Goal: Information Seeking & Learning: Learn about a topic

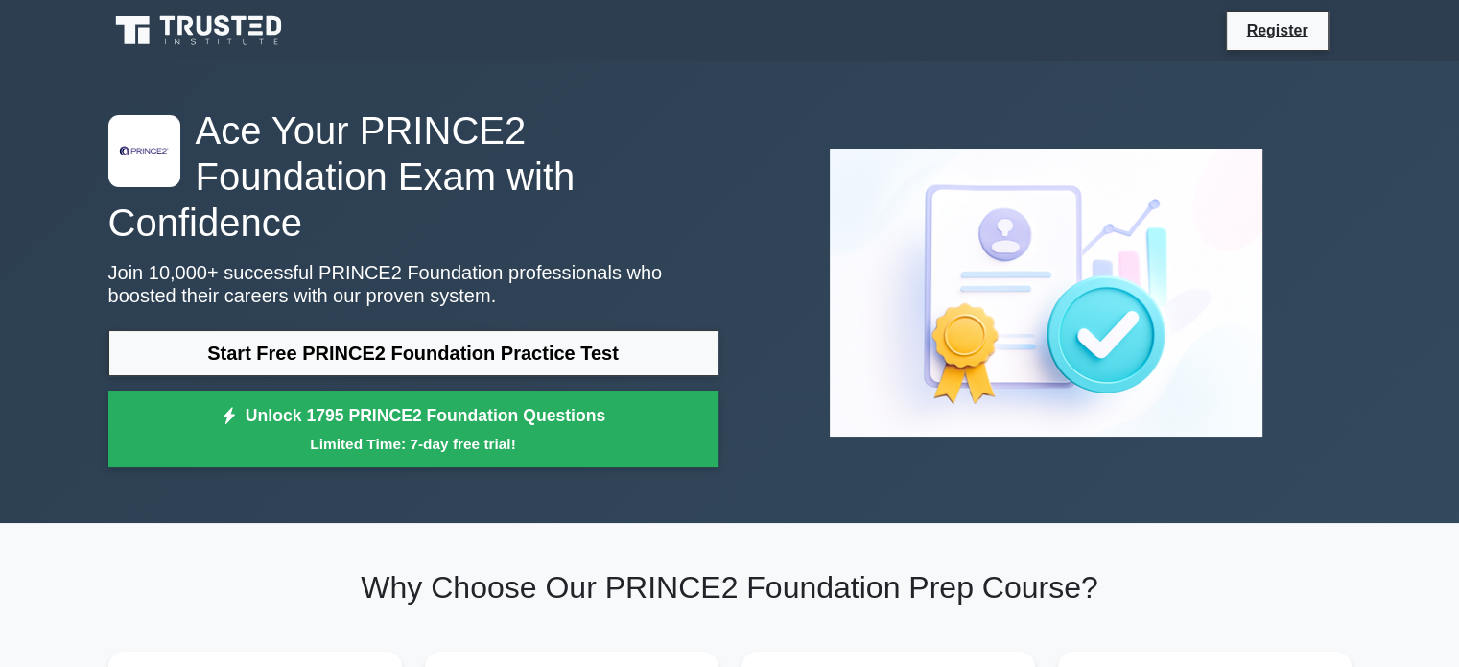
click at [320, 330] on link "Start Free PRINCE2 Foundation Practice Test" at bounding box center [413, 353] width 610 height 46
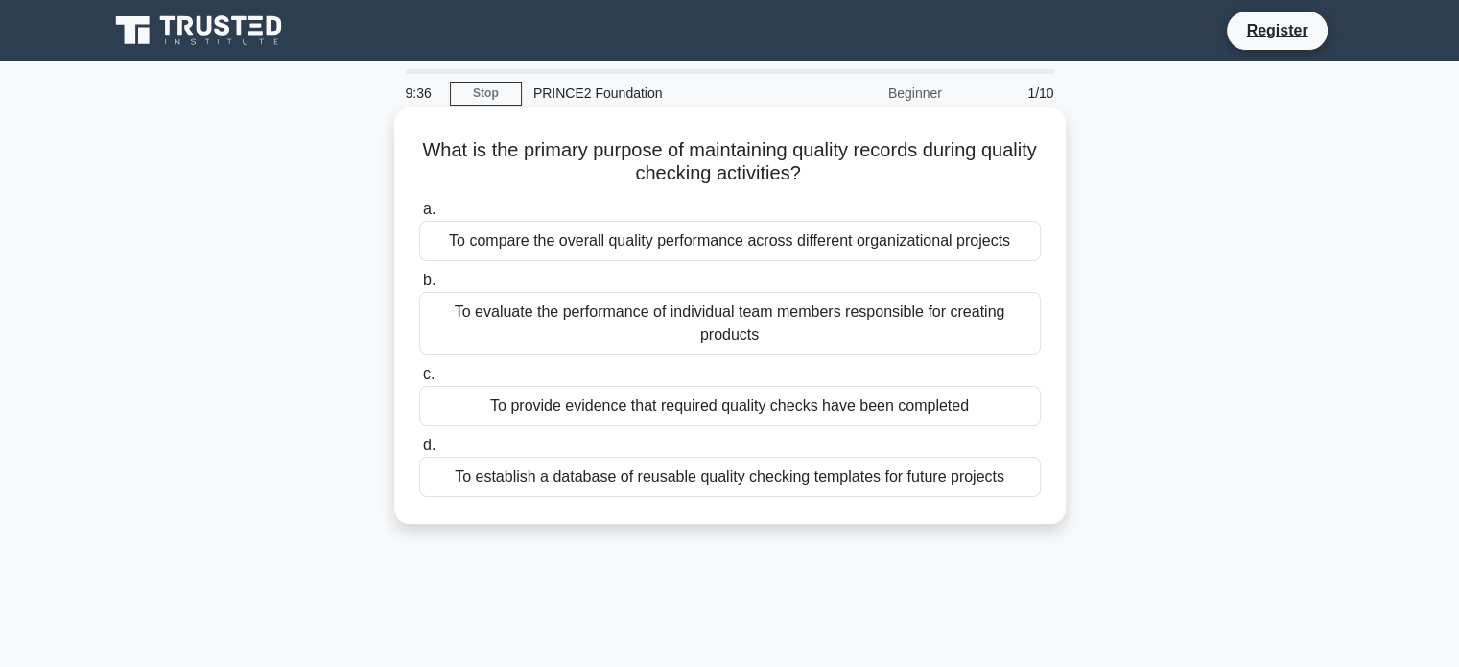
click at [616, 410] on div "To provide evidence that required quality checks have been completed" at bounding box center [730, 406] width 622 height 40
click at [419, 381] on input "c. To provide evidence that required quality checks have been completed" at bounding box center [419, 374] width 0 height 12
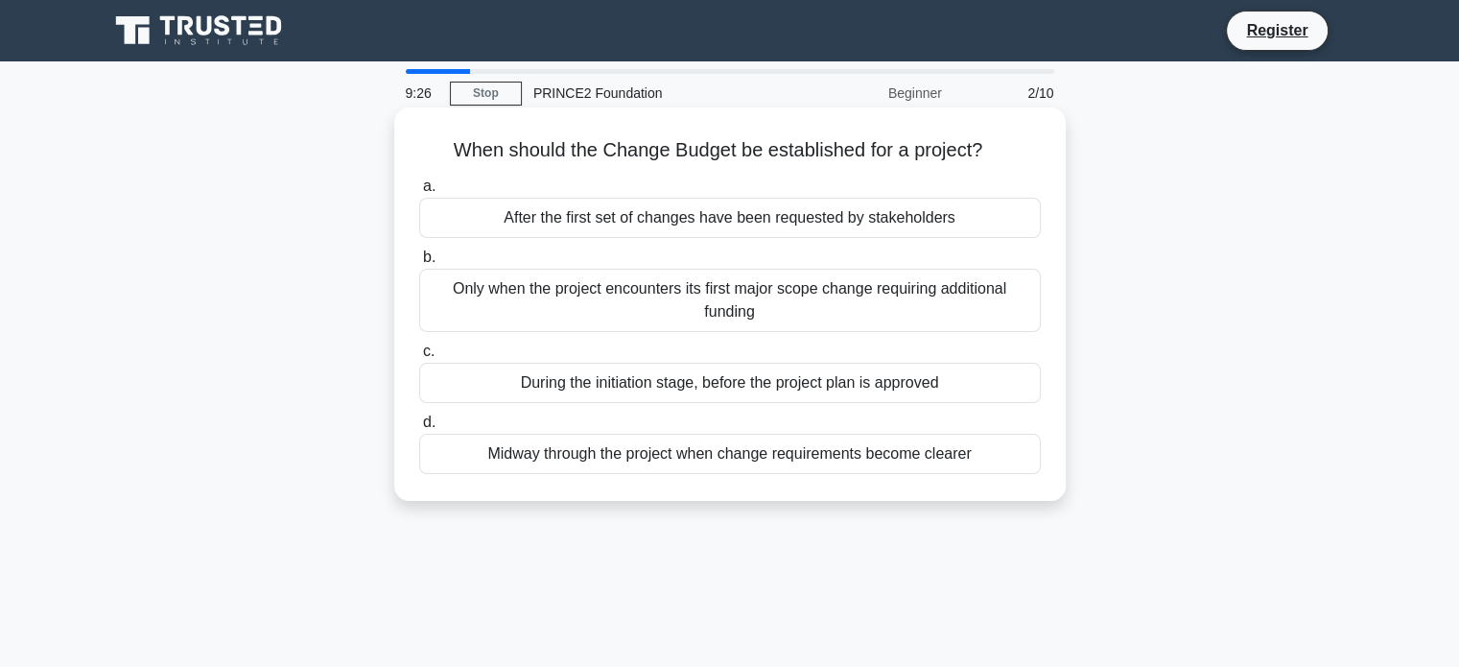
click at [583, 387] on div "During the initiation stage, before the project plan is approved" at bounding box center [730, 383] width 622 height 40
click at [419, 358] on input "c. During the initiation stage, before the project plan is approved" at bounding box center [419, 351] width 0 height 12
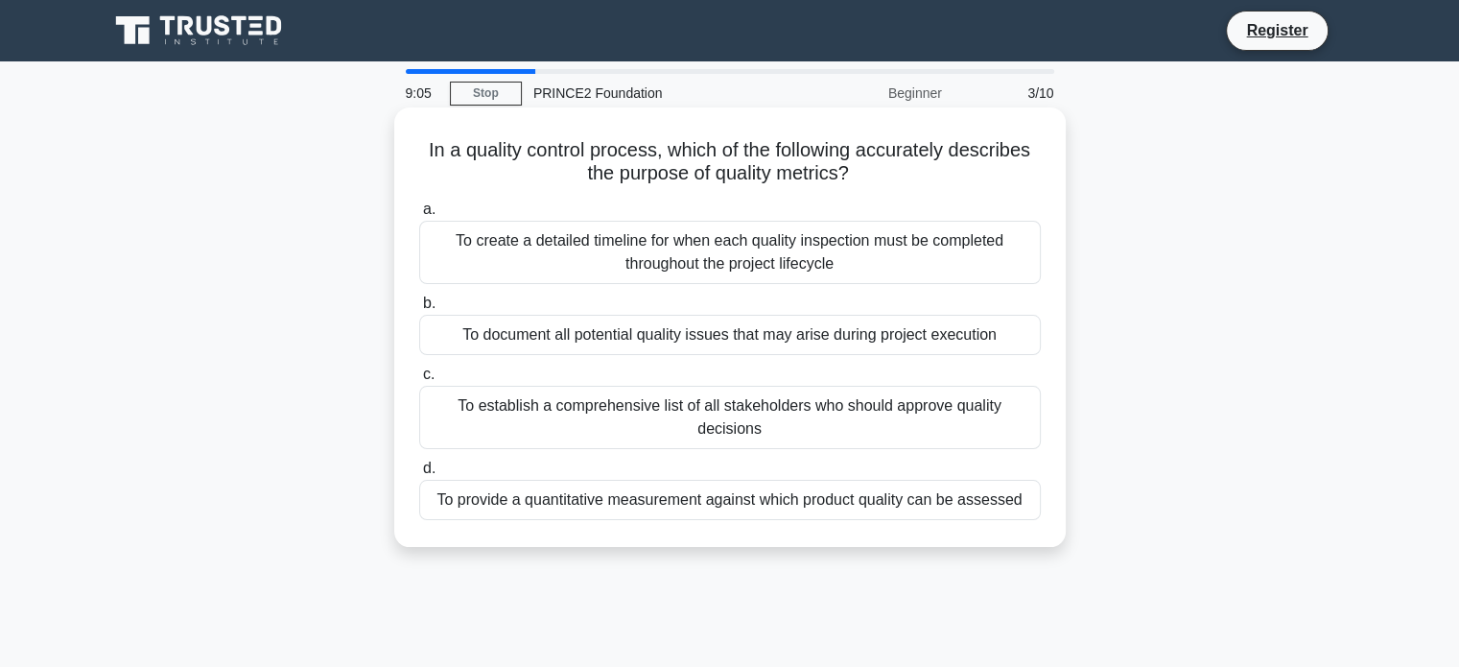
click at [541, 510] on div "To provide a quantitative measurement against which product quality can be asse…" at bounding box center [730, 500] width 622 height 40
click at [419, 475] on input "d. To provide a quantitative measurement against which product quality can be a…" at bounding box center [419, 468] width 0 height 12
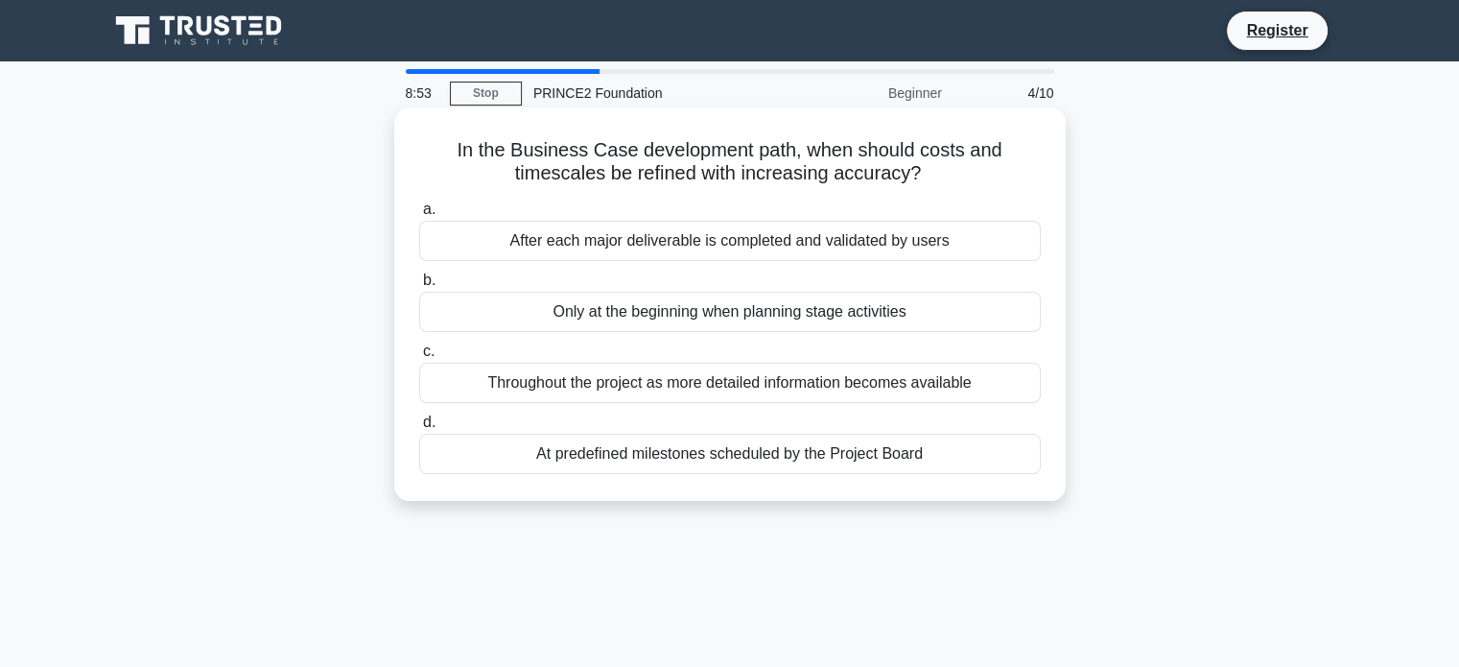
click at [555, 393] on div "Throughout the project as more detailed information becomes available" at bounding box center [730, 383] width 622 height 40
click at [419, 358] on input "c. Throughout the project as more detailed information becomes available" at bounding box center [419, 351] width 0 height 12
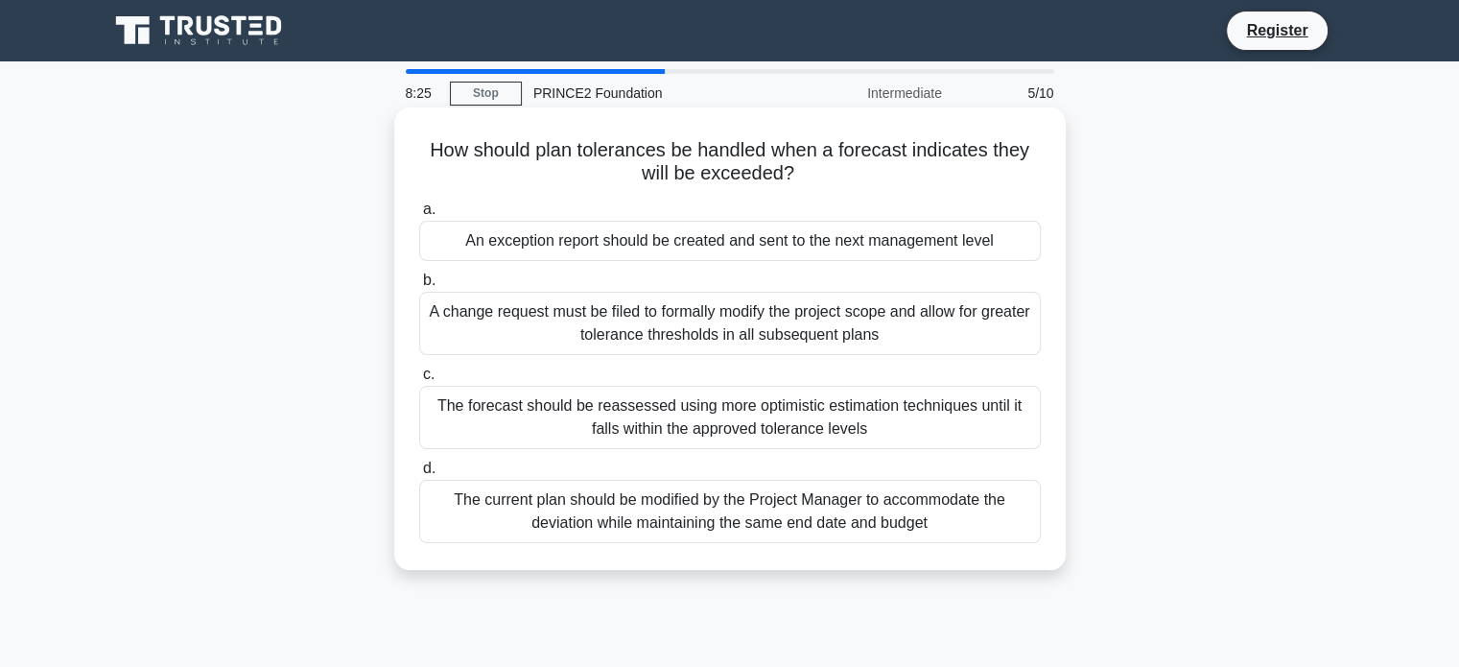
click at [525, 260] on div "An exception report should be created and sent to the next management level" at bounding box center [730, 241] width 622 height 40
click at [419, 216] on input "a. An exception report should be created and sent to the next management level" at bounding box center [419, 209] width 0 height 12
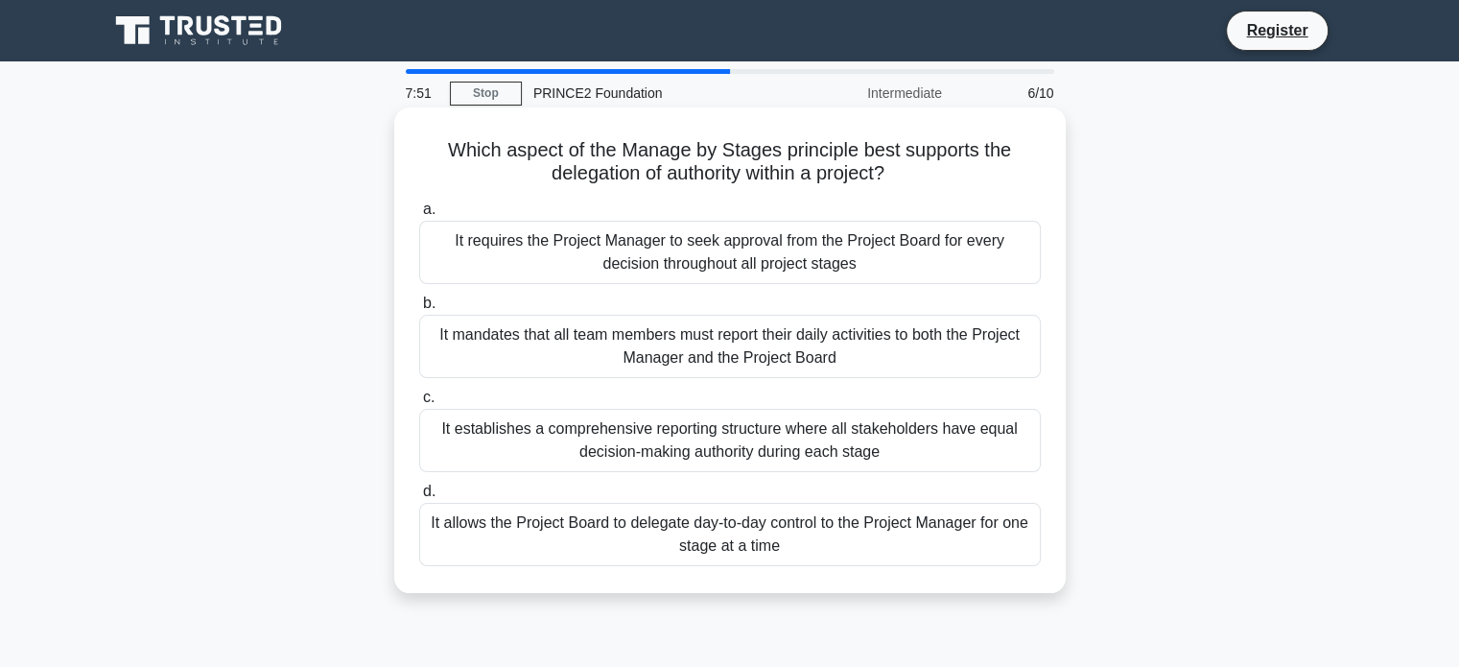
click at [595, 532] on div "It allows the Project Board to delegate day-to-day control to the Project Manag…" at bounding box center [730, 534] width 622 height 63
click at [419, 498] on input "d. It allows the Project Board to delegate day-to-day control to the Project Ma…" at bounding box center [419, 491] width 0 height 12
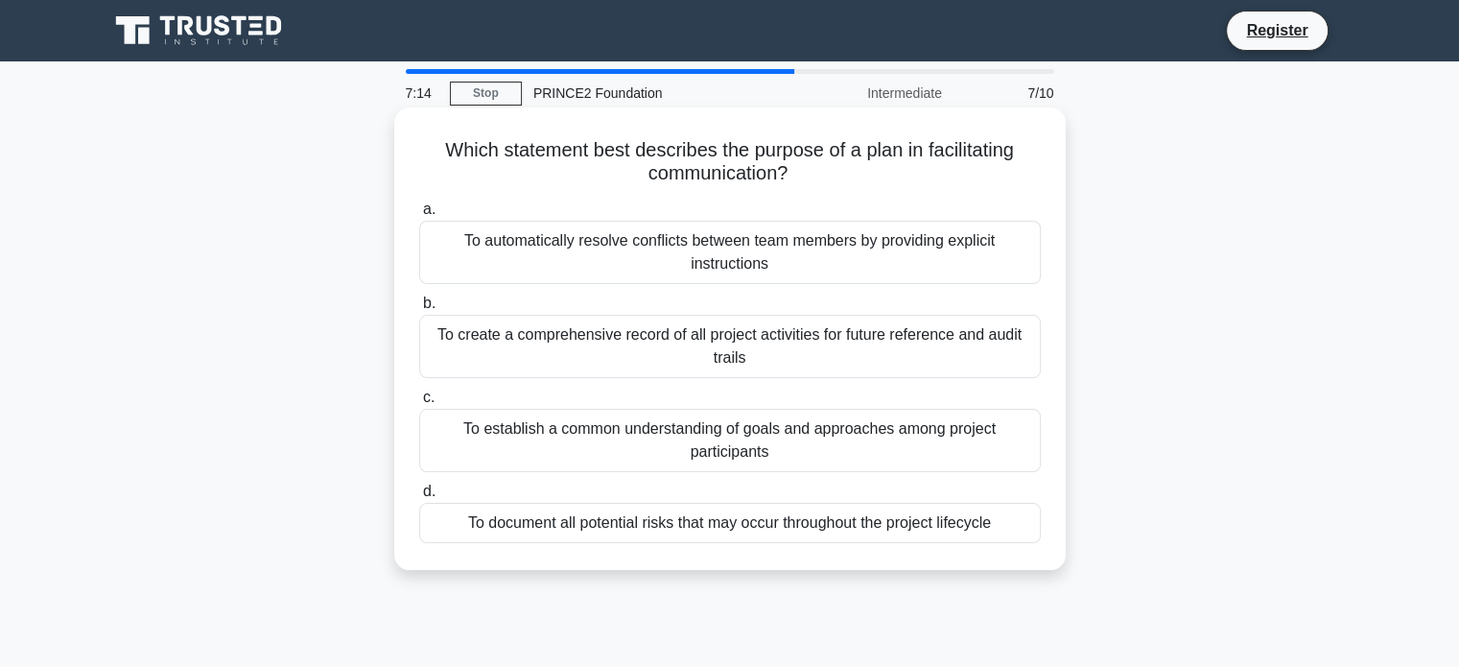
click at [587, 448] on div "To establish a common understanding of goals and approaches among project parti…" at bounding box center [730, 440] width 622 height 63
click at [419, 404] on input "c. To establish a common understanding of goals and approaches among project pa…" at bounding box center [419, 397] width 0 height 12
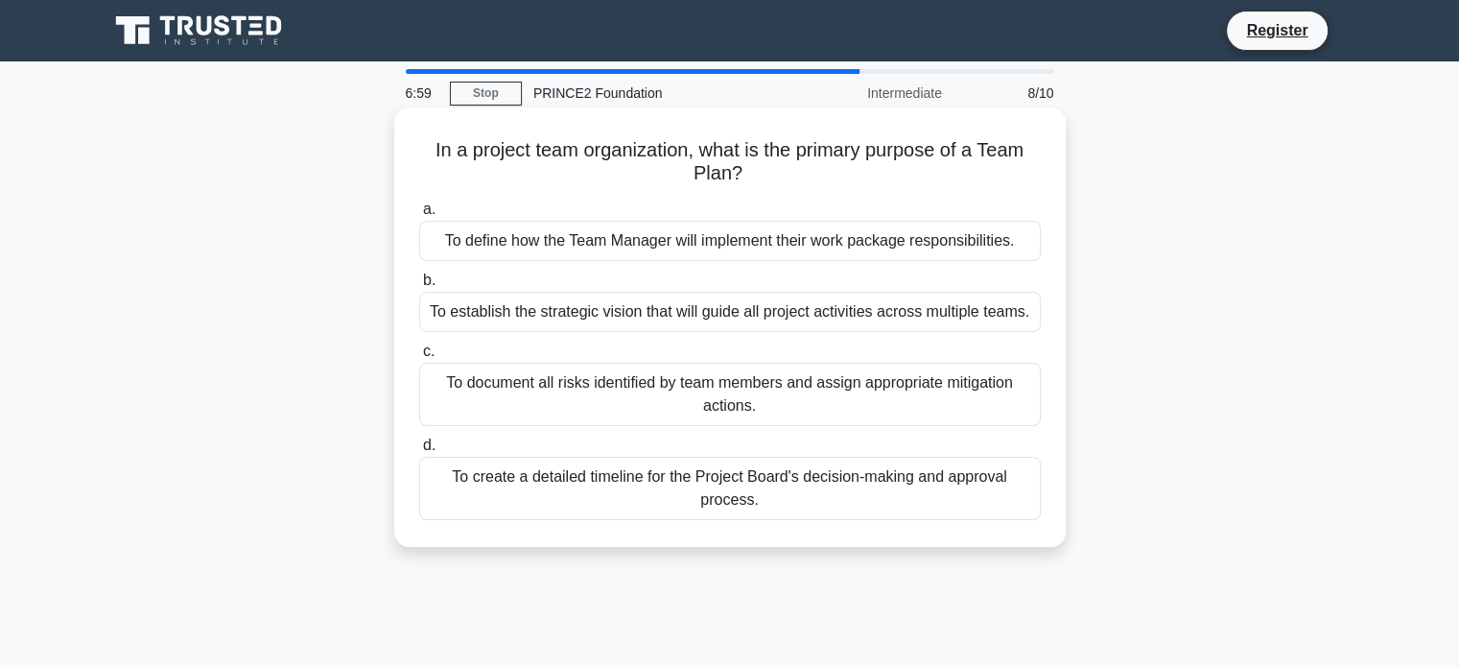
click at [559, 321] on div "To establish the strategic vision that will guide all project activities across…" at bounding box center [730, 312] width 622 height 40
click at [419, 287] on input "b. To establish the strategic vision that will guide all project activities acr…" at bounding box center [419, 280] width 0 height 12
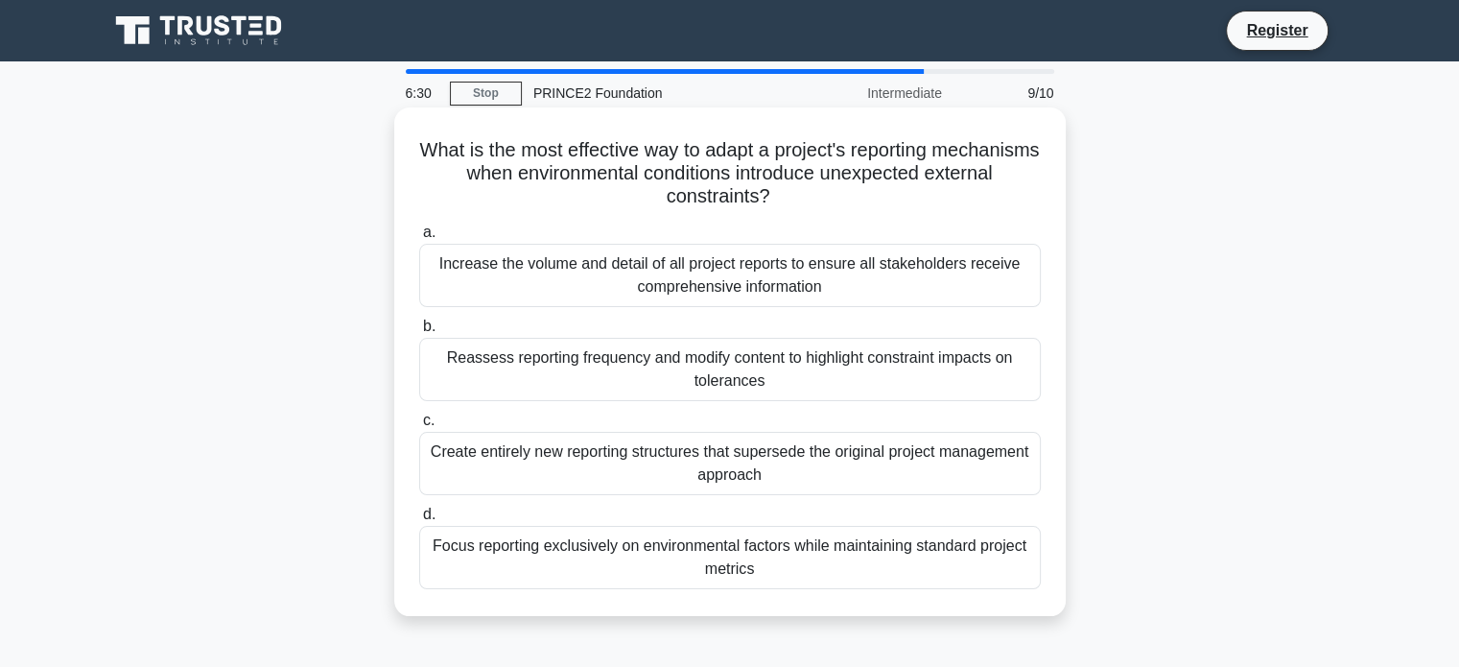
click at [554, 383] on div "Reassess reporting frequency and modify content to highlight constraint impacts…" at bounding box center [730, 369] width 622 height 63
click at [419, 333] on input "b. Reassess reporting frequency and modify content to highlight constraint impa…" at bounding box center [419, 326] width 0 height 12
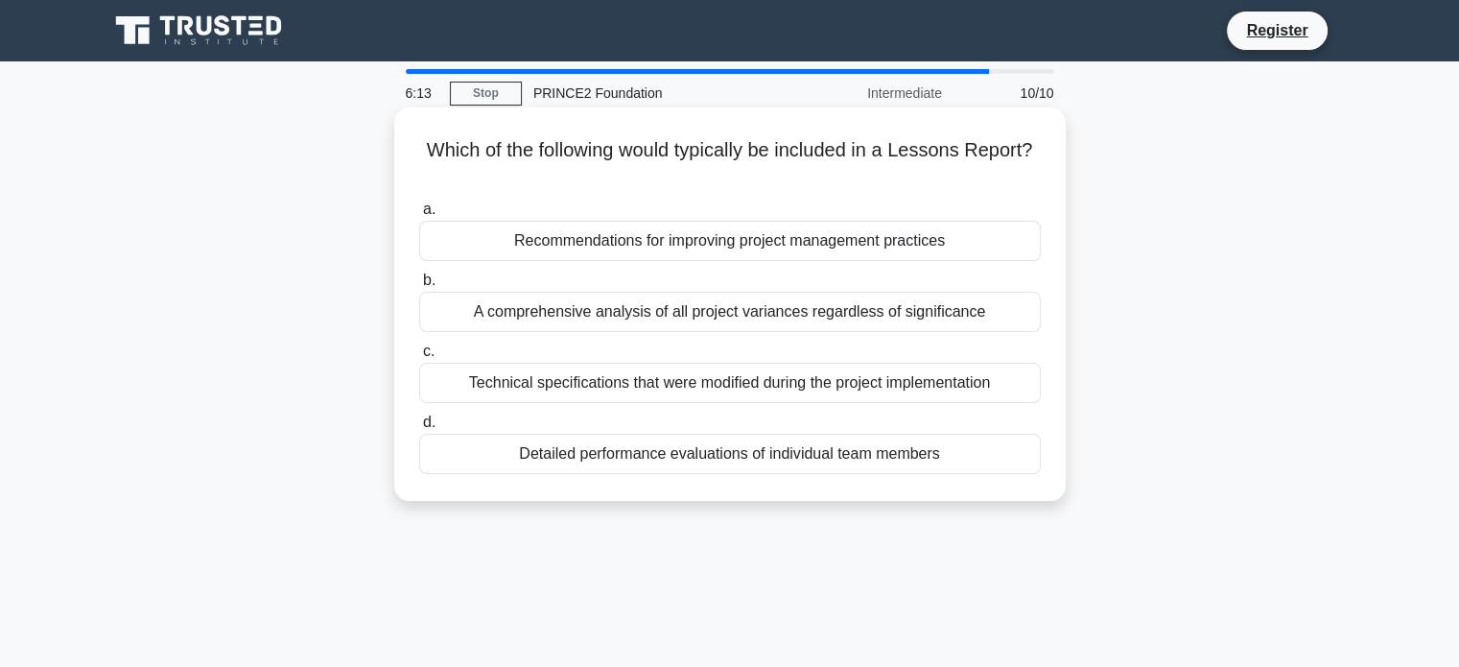
click at [680, 252] on div "Recommendations for improving project management practices" at bounding box center [730, 241] width 622 height 40
click at [419, 216] on input "a. Recommendations for improving project management practices" at bounding box center [419, 209] width 0 height 12
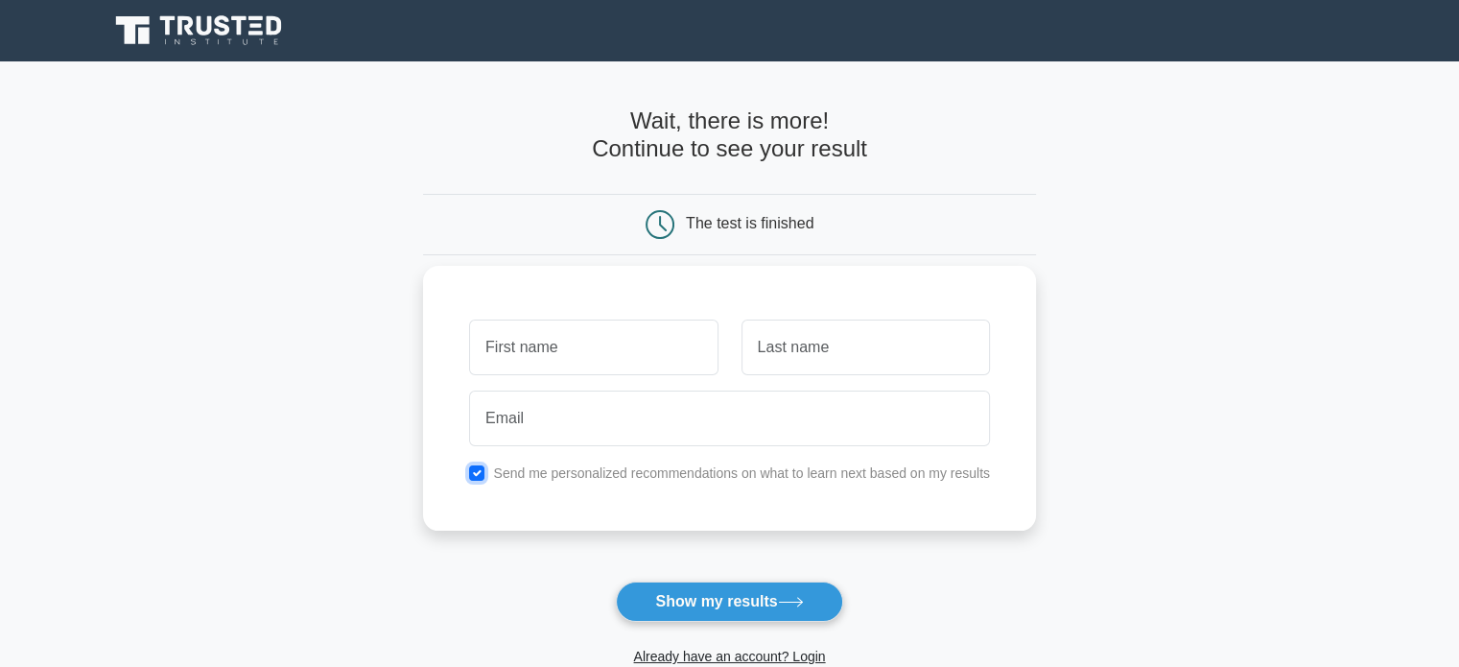
click at [479, 474] on input "checkbox" at bounding box center [476, 472] width 15 height 15
checkbox input "true"
click at [516, 343] on input "text" at bounding box center [593, 347] width 248 height 56
type input "Anna"
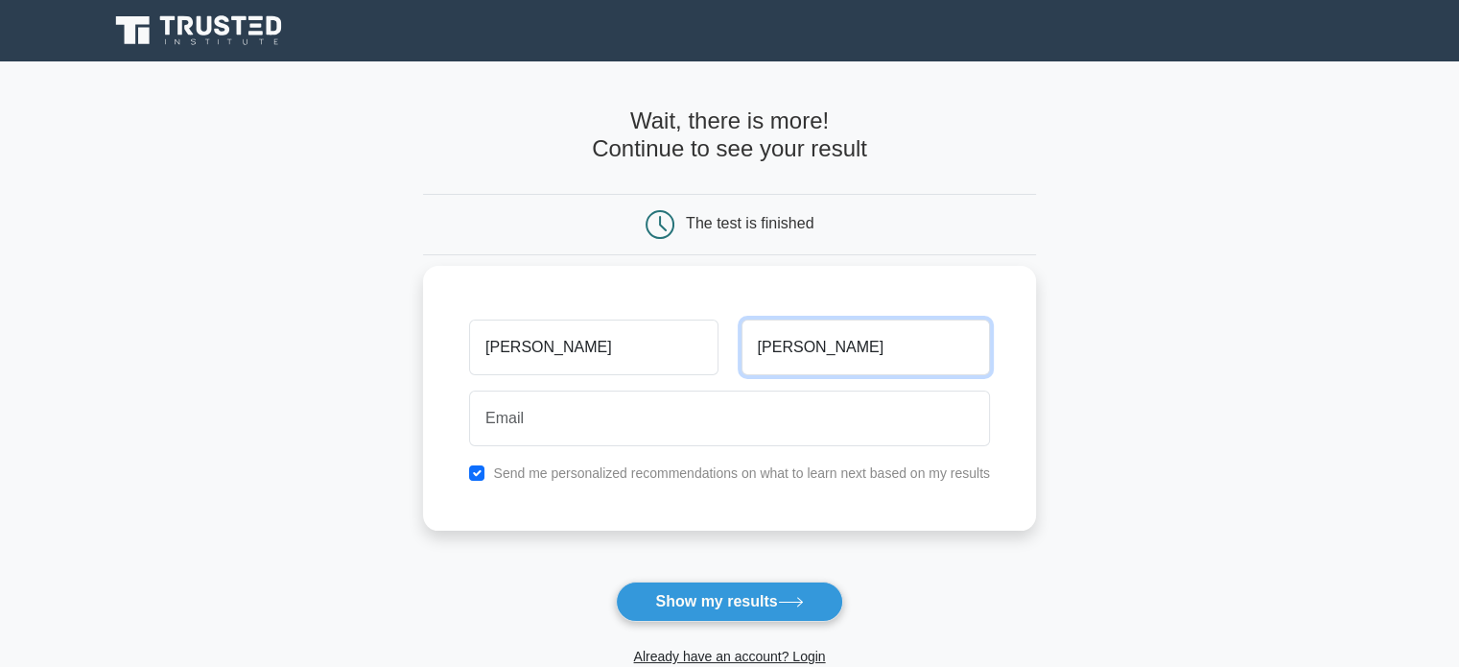
type input "Taylor"
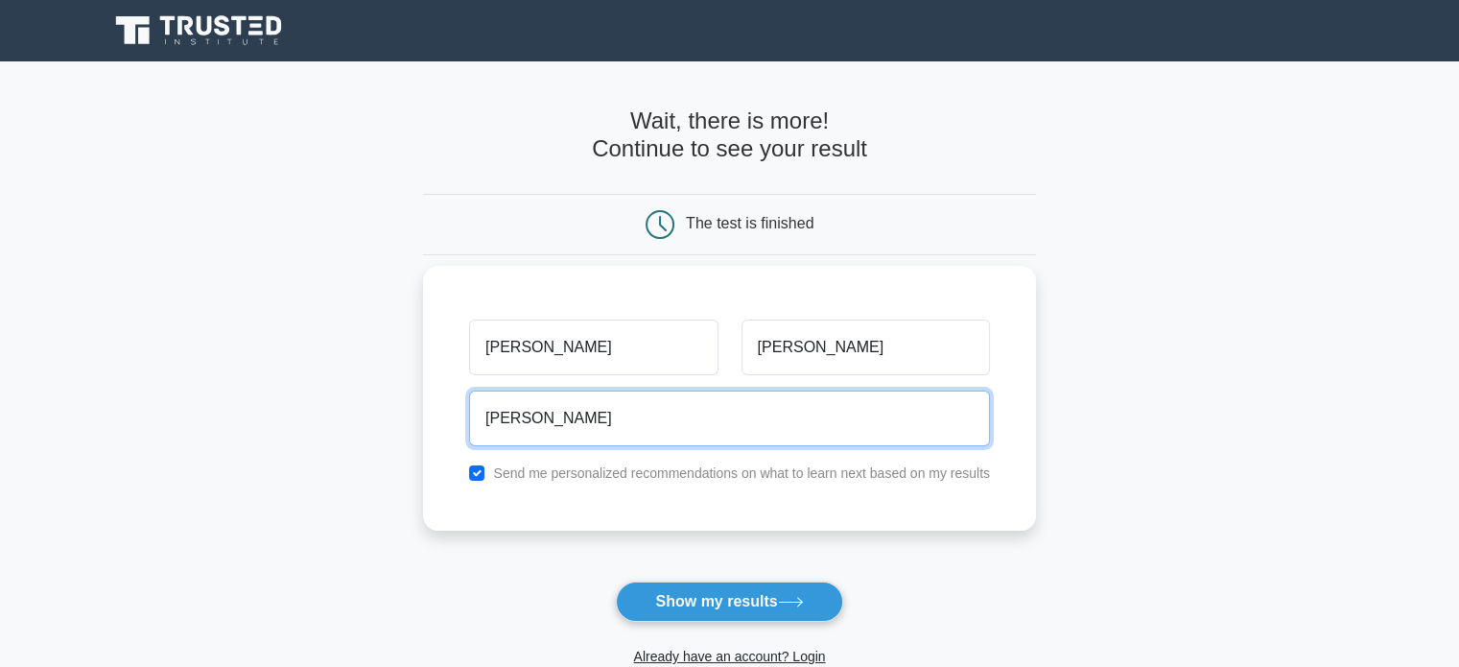
click at [526, 420] on input "ann" at bounding box center [729, 418] width 521 height 56
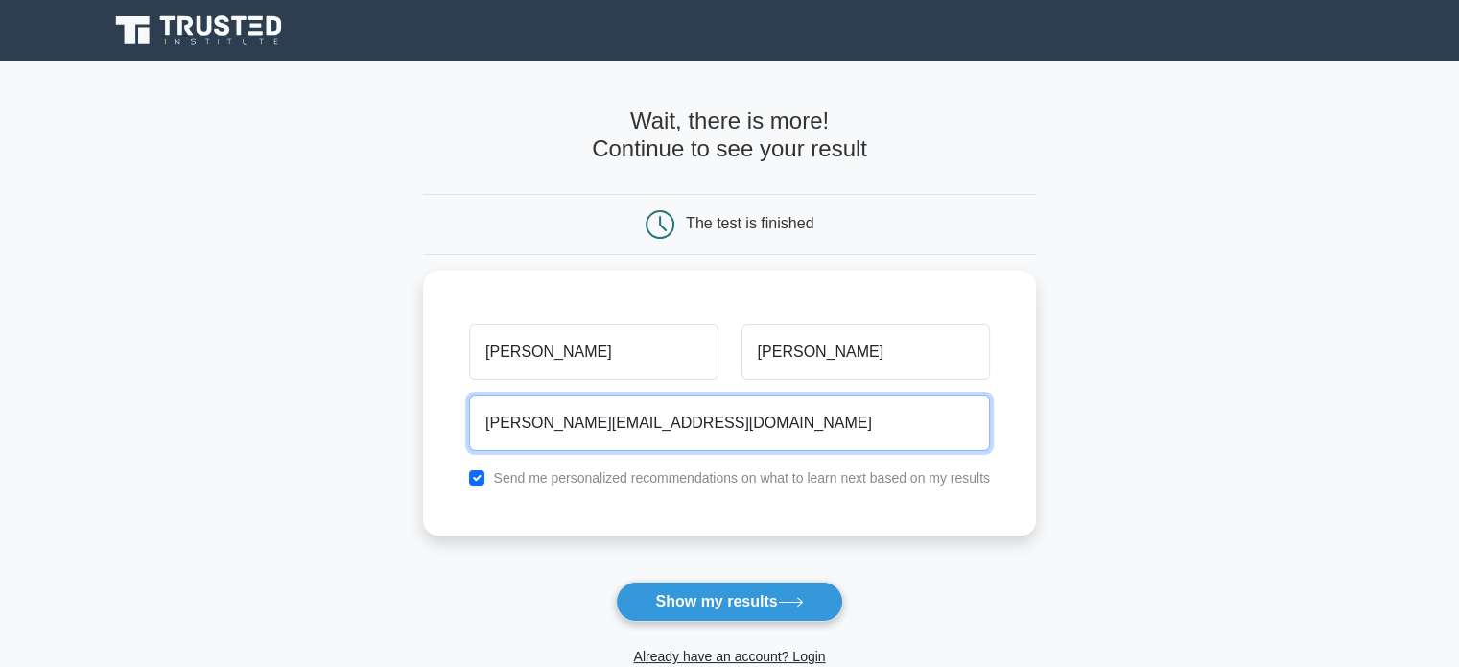
type input "anna@mi-cnx.com"
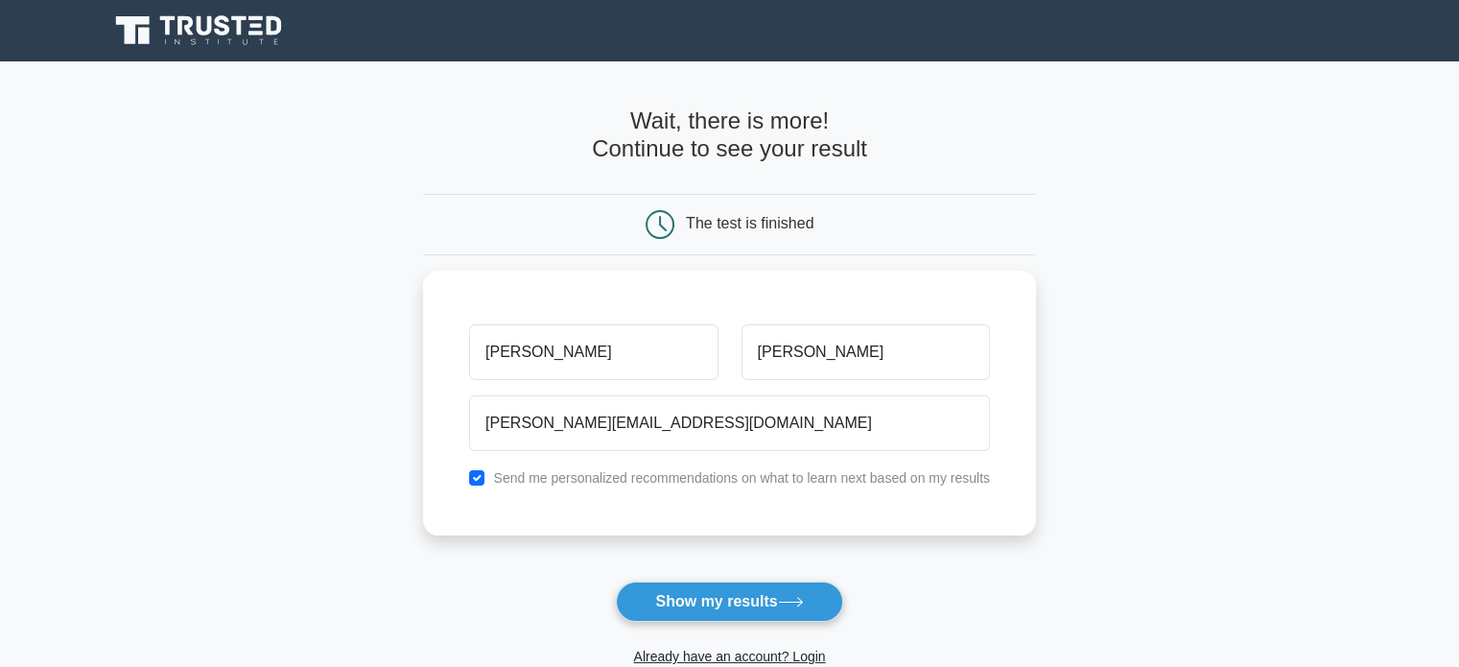
click at [374, 475] on main "Wait, there is more! Continue to see your result The test is finished Anna Tayl…" at bounding box center [729, 406] width 1459 height 691
click at [648, 596] on button "Show my results" at bounding box center [729, 601] width 226 height 40
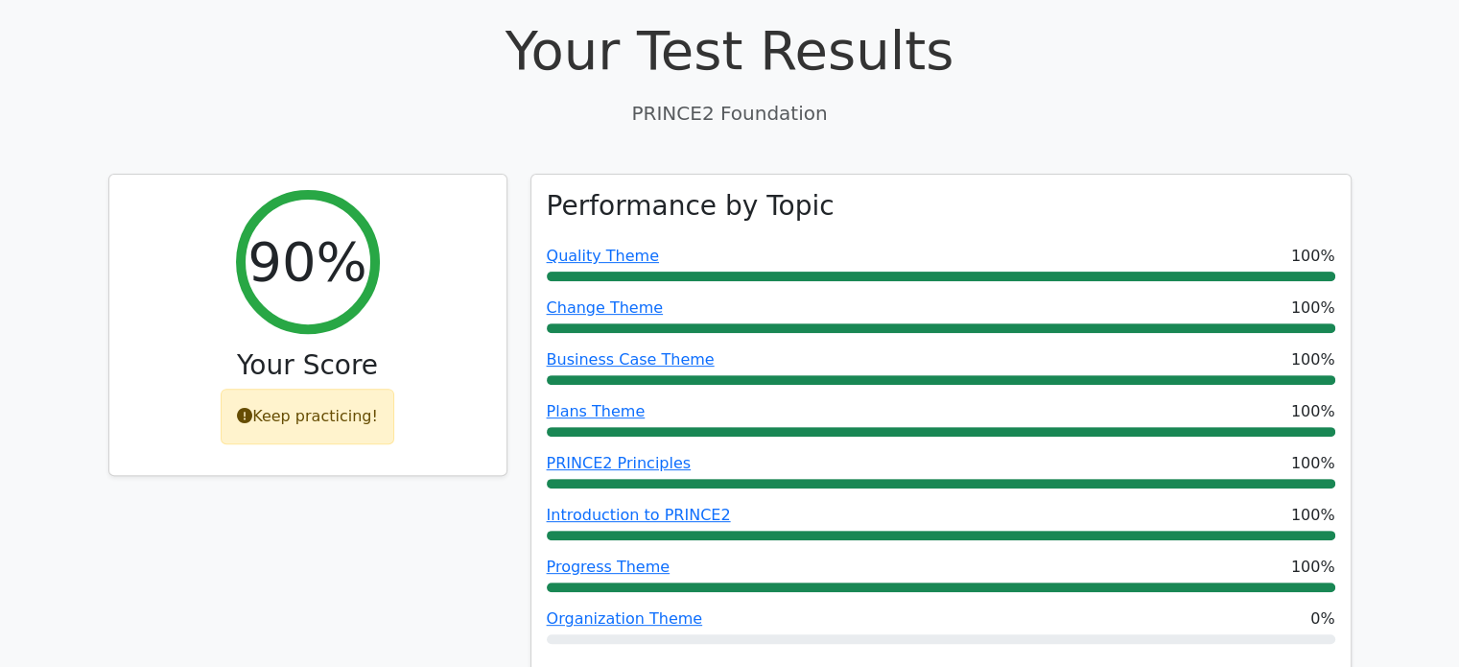
scroll to position [635, 0]
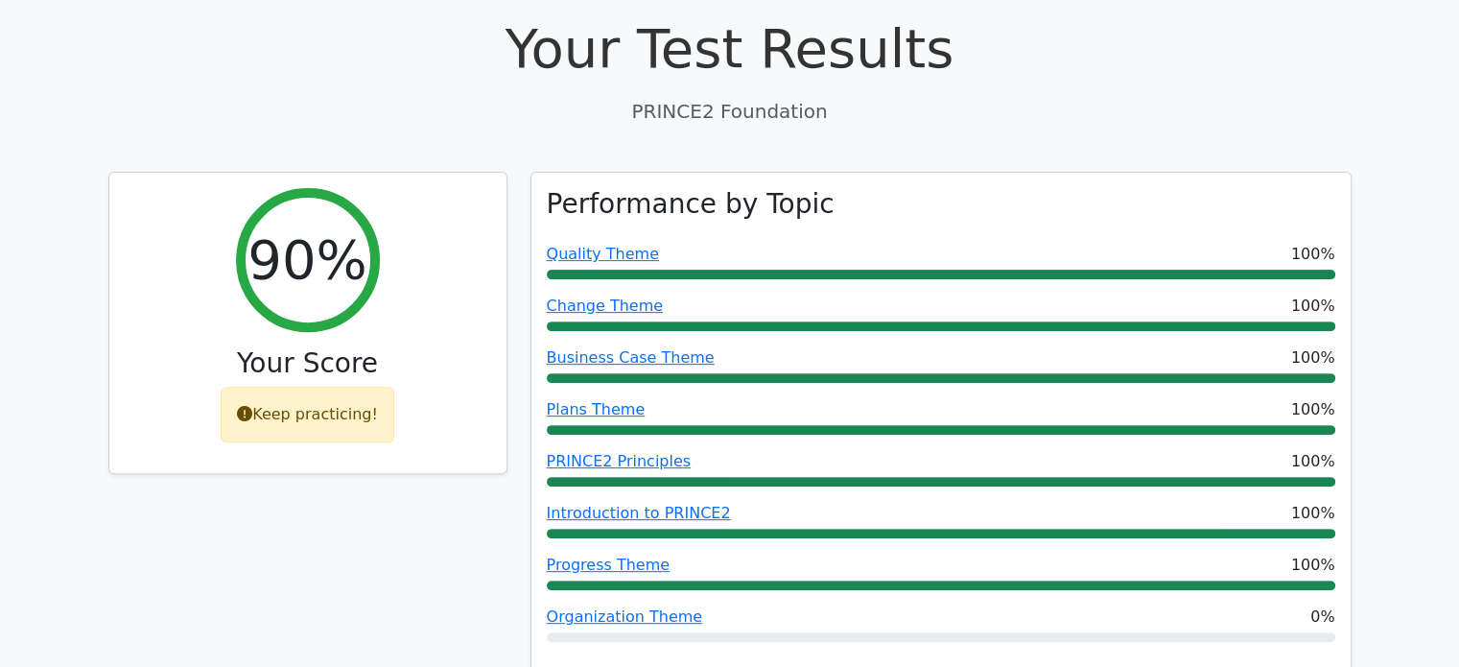
click at [507, 396] on div "90% Your Score Keep practicing!" at bounding box center [308, 435] width 422 height 526
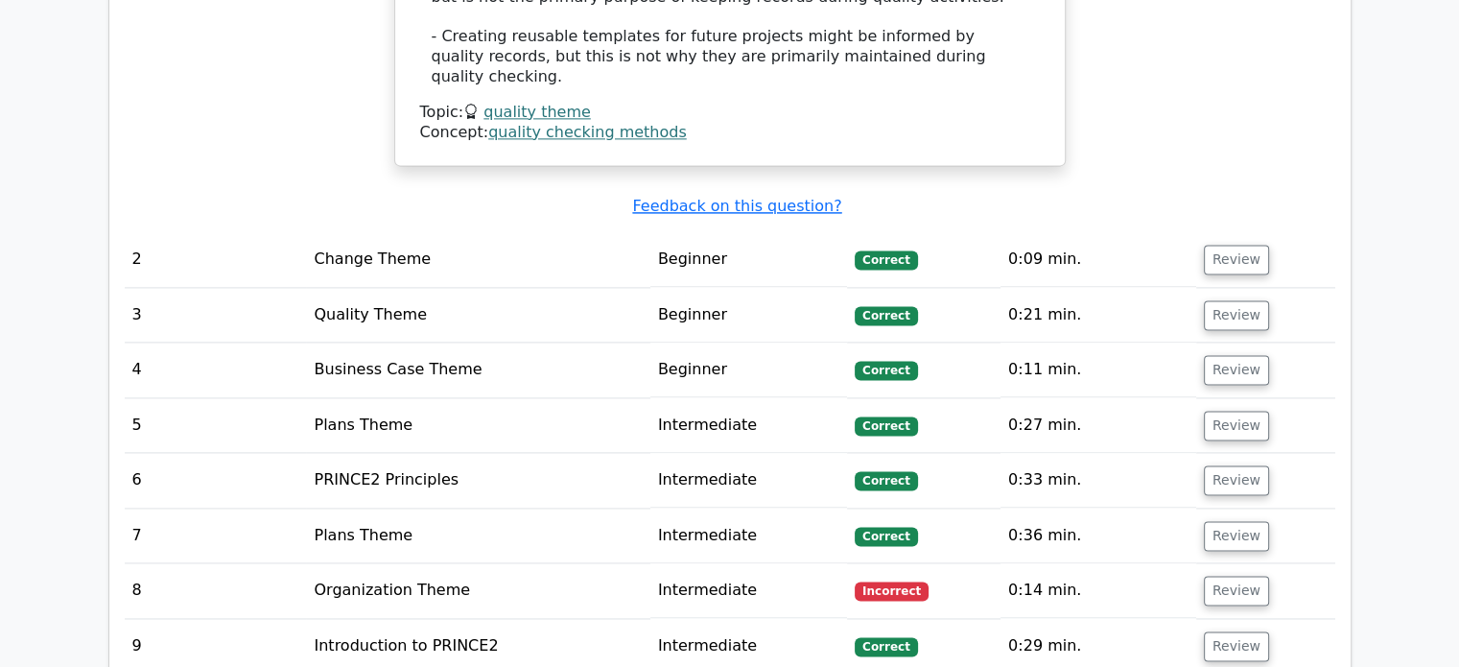
scroll to position [2562, 0]
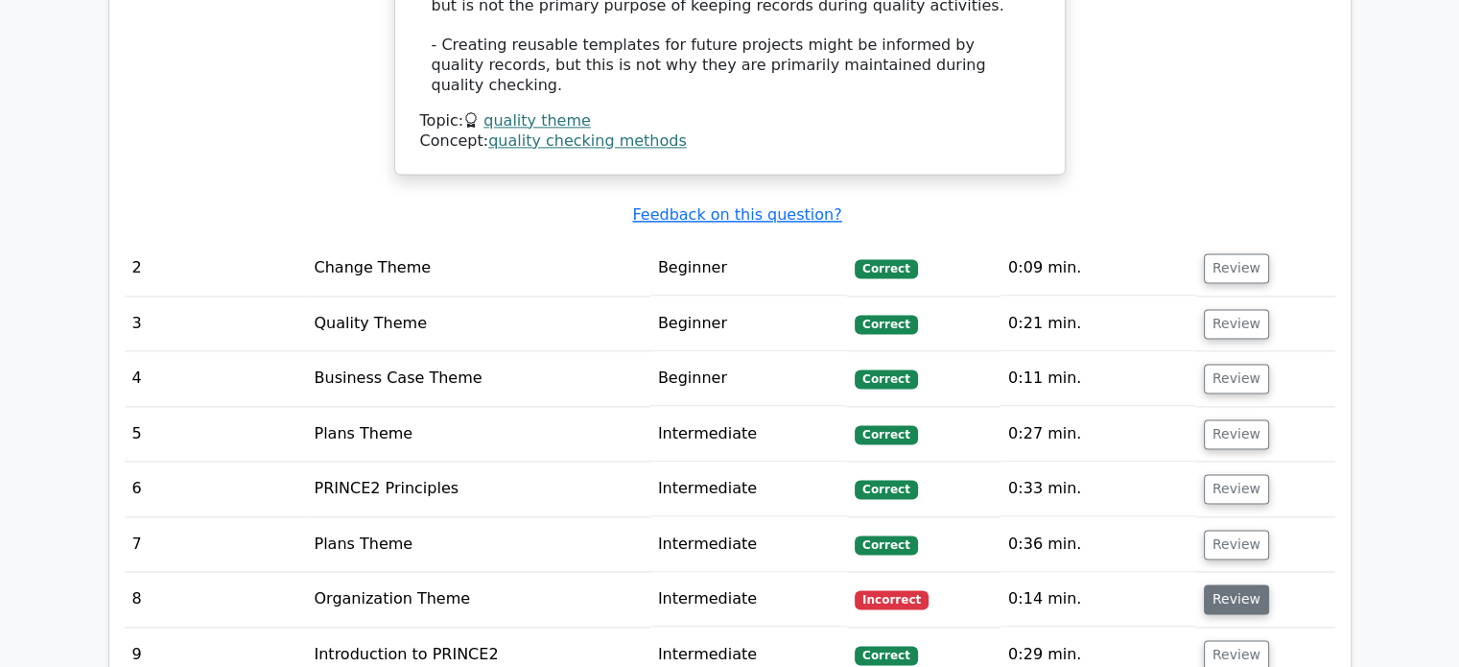
click at [1223, 584] on button "Review" at bounding box center [1236, 599] width 65 height 30
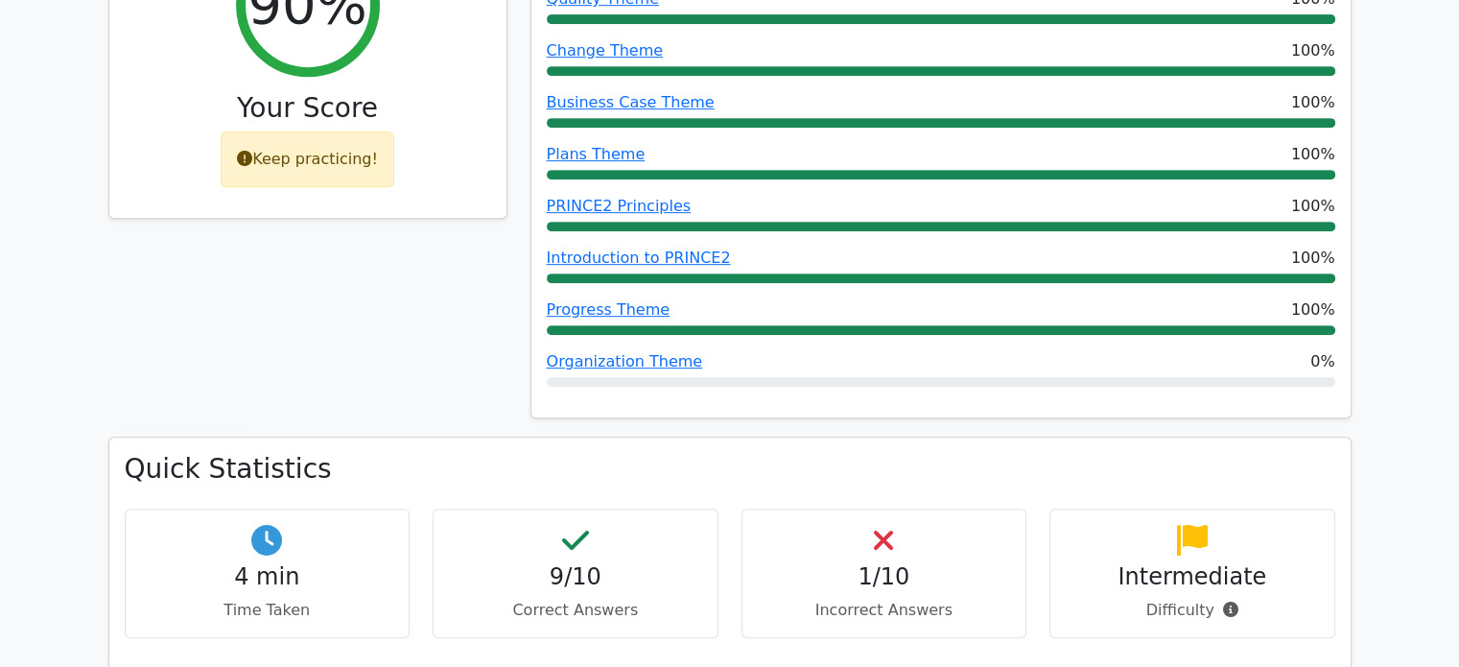
scroll to position [888, 0]
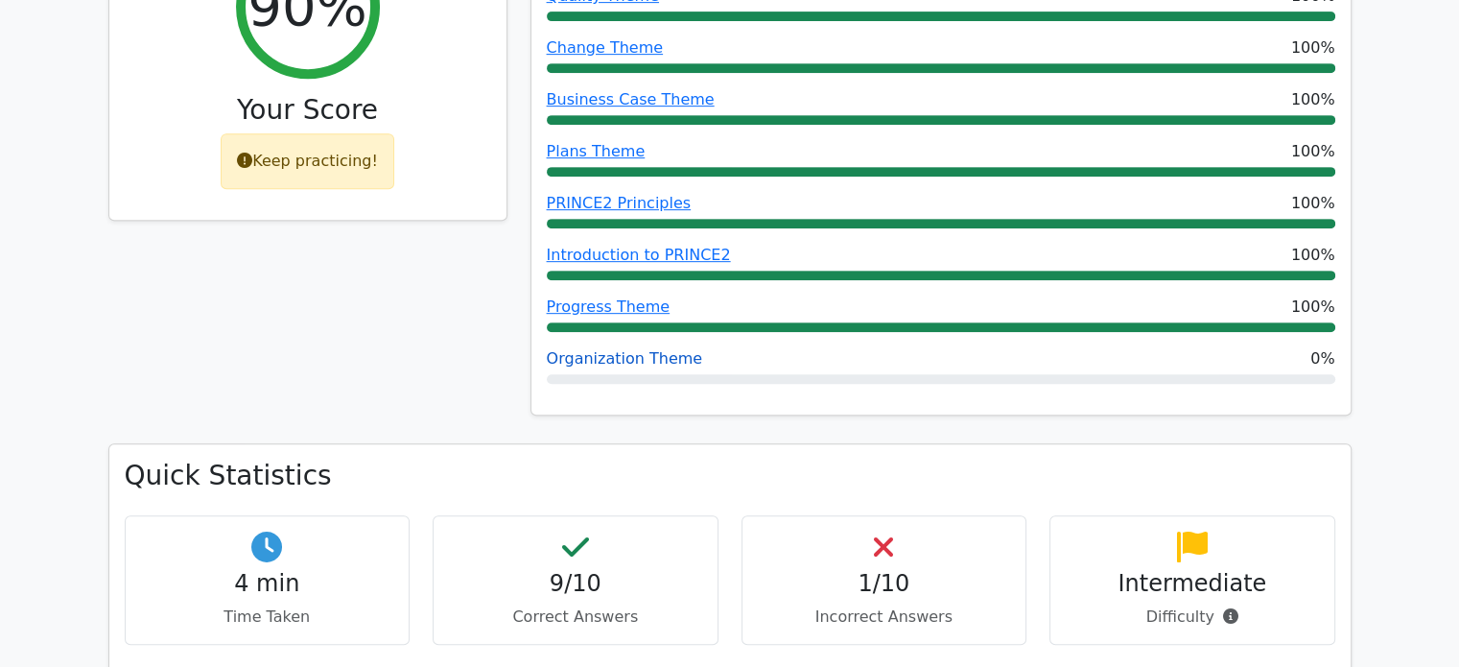
click at [583, 349] on link "Organization Theme" at bounding box center [625, 358] width 156 height 18
